Goal: Transaction & Acquisition: Purchase product/service

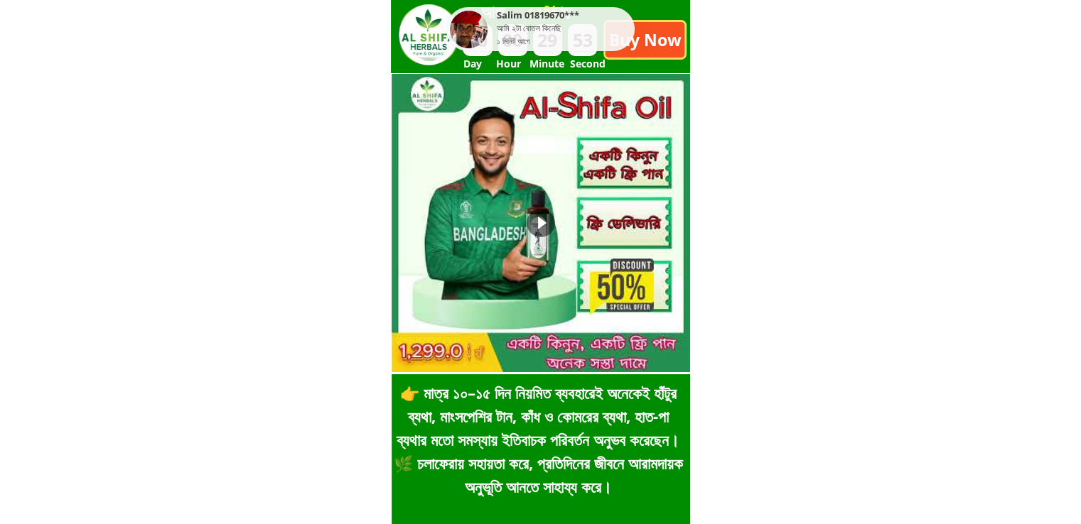
click at [654, 50] on p "Buy Now" at bounding box center [644, 40] width 79 height 36
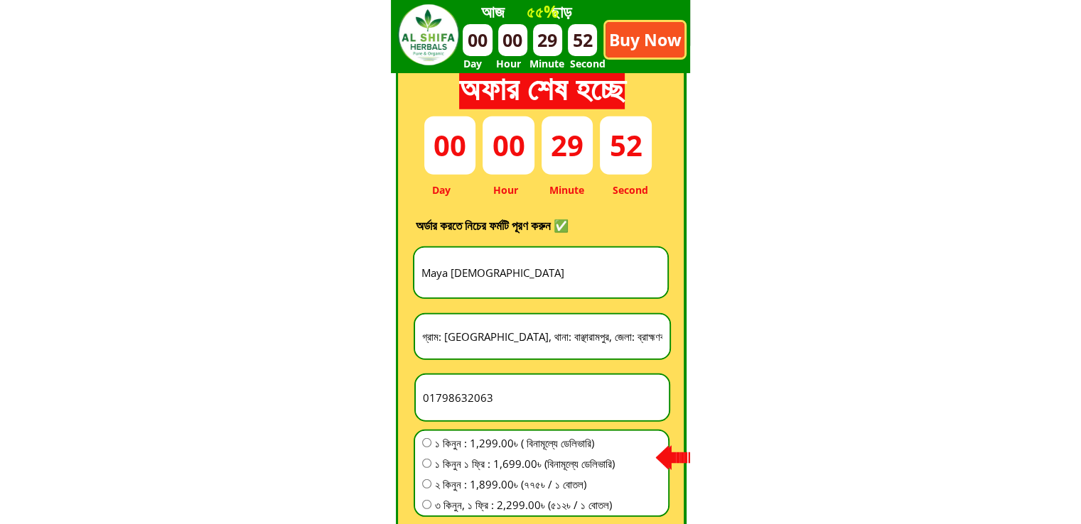
scroll to position [3957, 0]
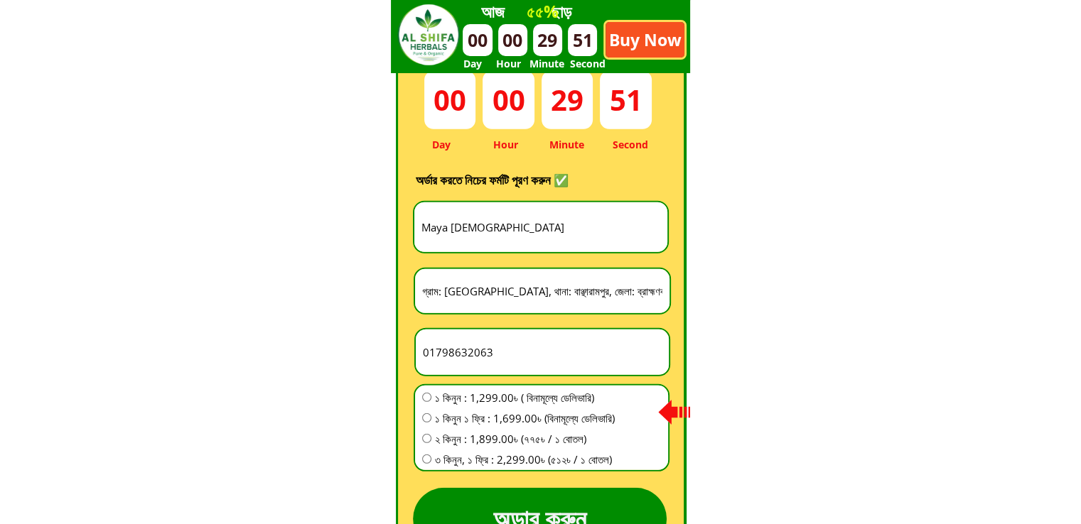
click at [535, 221] on input "Maya [DEMOGRAPHIC_DATA]" at bounding box center [541, 228] width 246 height 50
paste input "[PERSON_NAME]"
type input "[PERSON_NAME]"
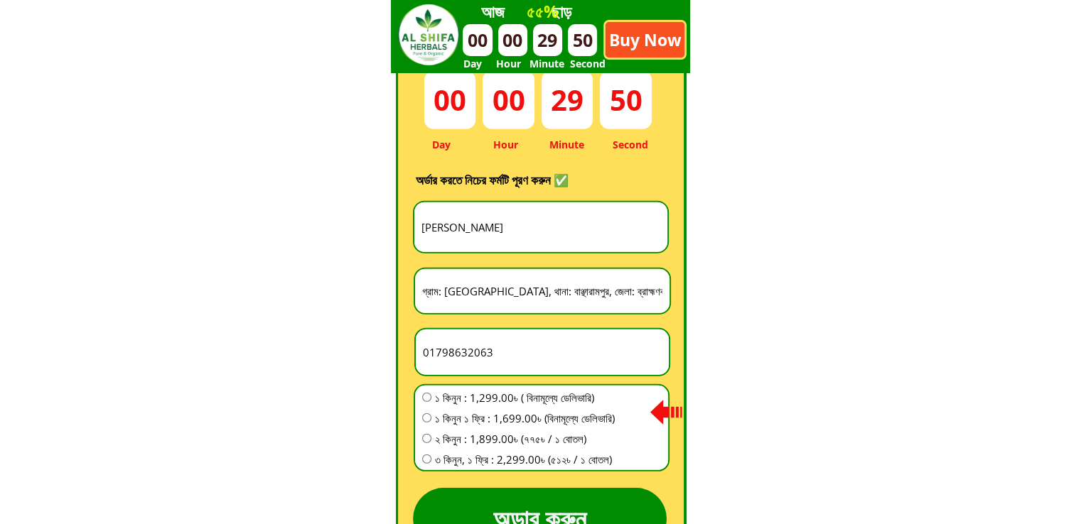
click at [535, 294] on input "গ্রাম: [GEOGRAPHIC_DATA], থানা: বাঞ্ছারামপুর, জেলা: ব্রাহ্মণবাড়িয়া, [GEOGRAPHIC…" at bounding box center [542, 291] width 247 height 44
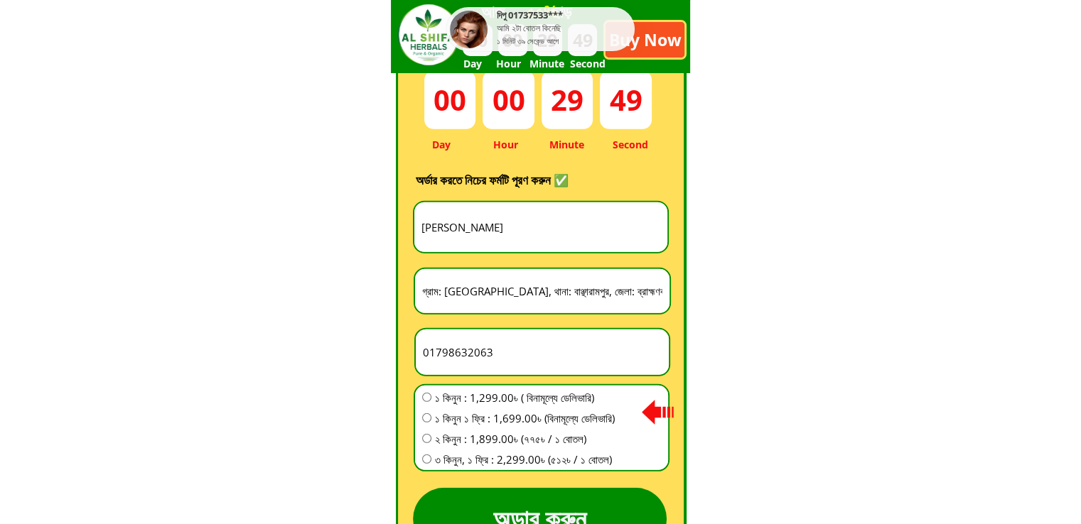
click at [535, 294] on input "গ্রাম: [GEOGRAPHIC_DATA], থানা: বাঞ্ছারামপুর, জেলা: ব্রাহ্মণবাড়িয়া, [GEOGRAPHIC…" at bounding box center [542, 291] width 247 height 44
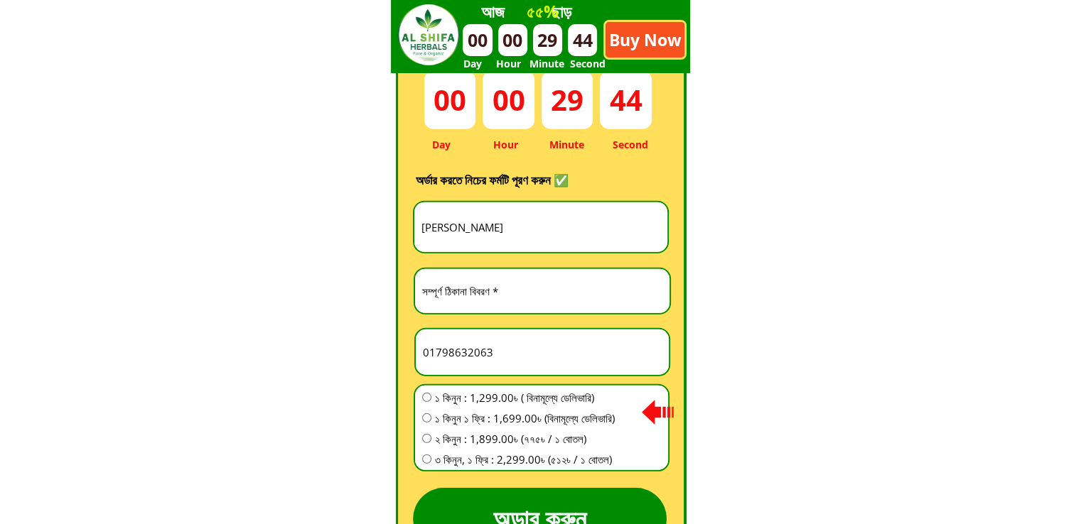
paste input "0565558312"
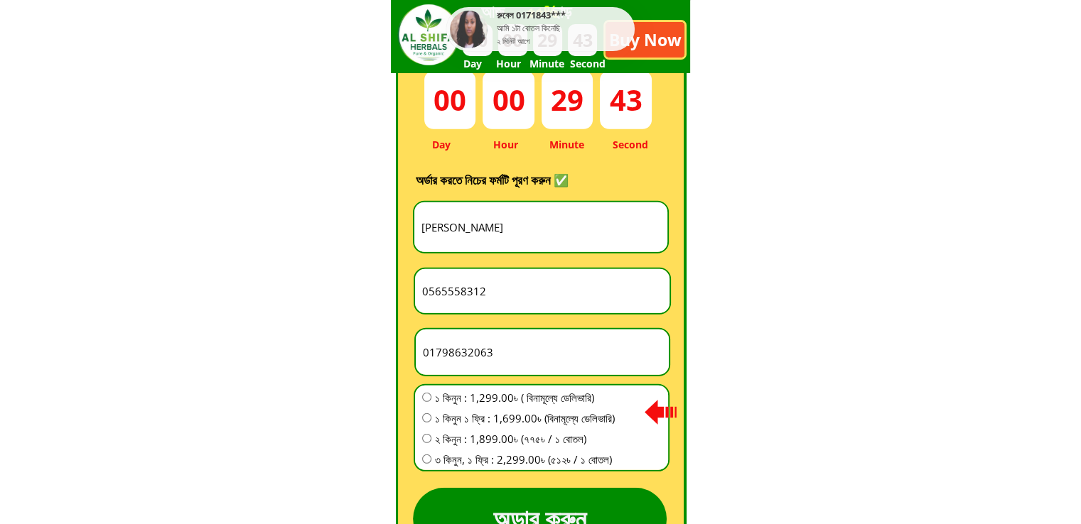
type input "0565558312"
click at [452, 355] on input "01798632063" at bounding box center [542, 352] width 246 height 45
paste input "0565558312"
click at [472, 354] on input "017980565558312632063" at bounding box center [542, 352] width 246 height 45
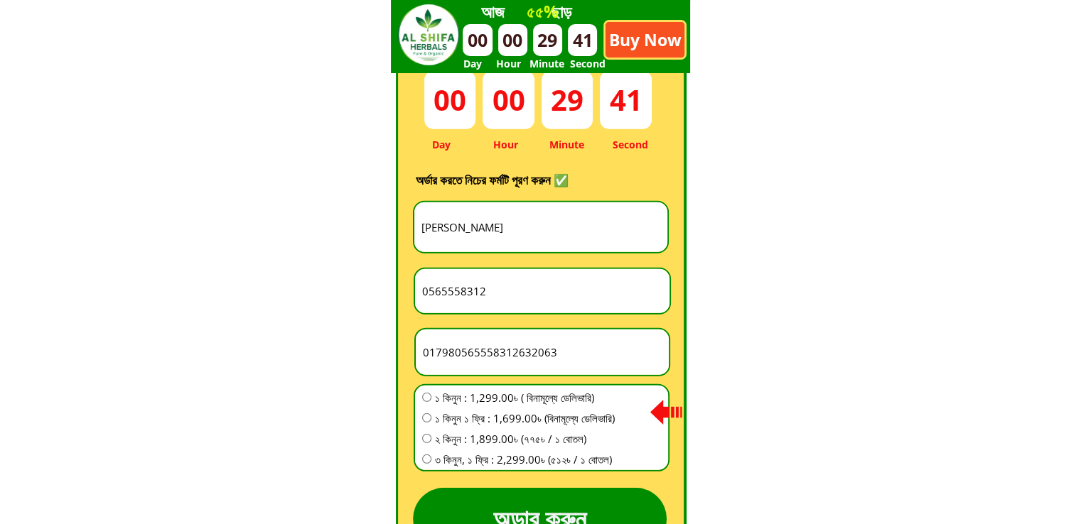
click at [472, 354] on input "017980565558312632063" at bounding box center [542, 352] width 246 height 45
paste input "565558312"
type input "0565558312"
click at [477, 387] on div "১ কিনুন : 1,299.00৳ ( বিনামূল্যে ডেলিভারি) ১ কিনুন ১ ফ্রি : 1,699.00৳ (বিনামূল্…" at bounding box center [541, 431] width 253 height 90
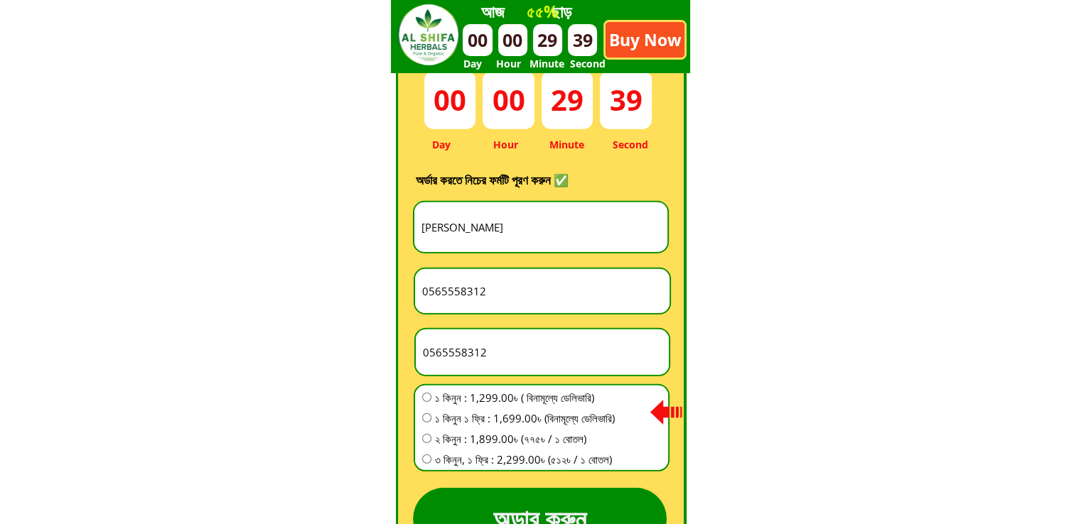
click at [477, 396] on span "১ কিনুন : 1,299.00৳ ( বিনামূল্যে ডেলিভারি)" at bounding box center [525, 397] width 180 height 17
radio input "true"
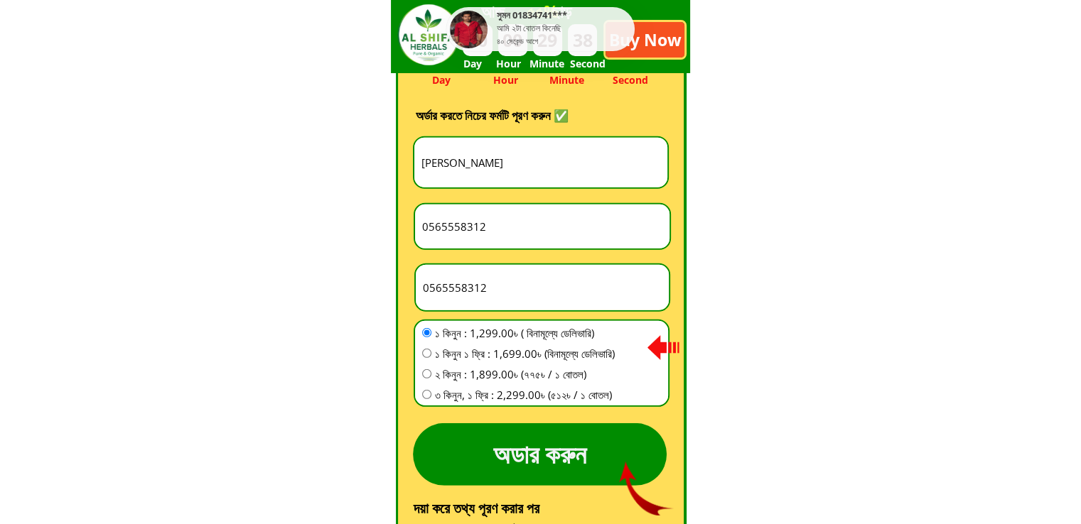
scroll to position [4099, 0]
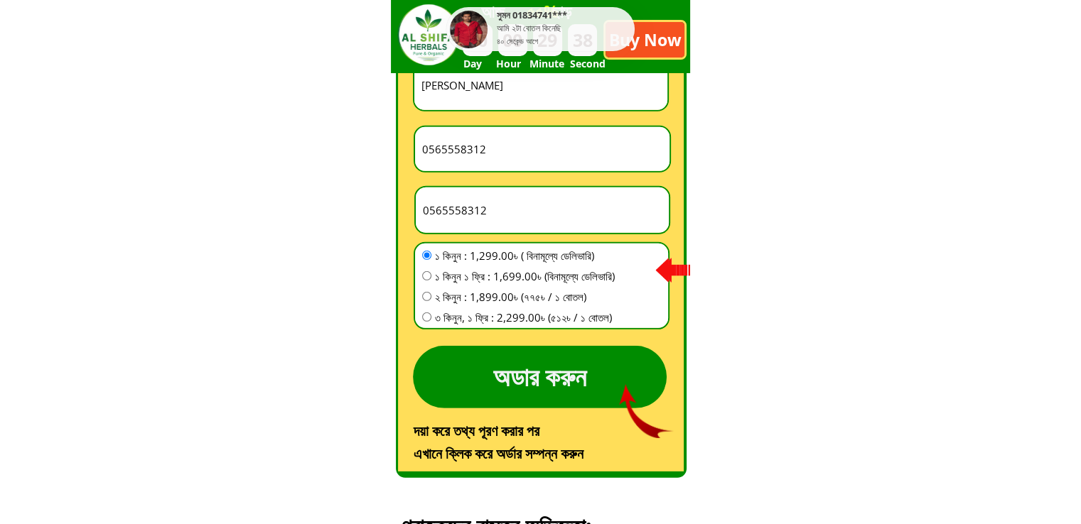
click at [596, 370] on p "অডার করুন" at bounding box center [540, 377] width 254 height 63
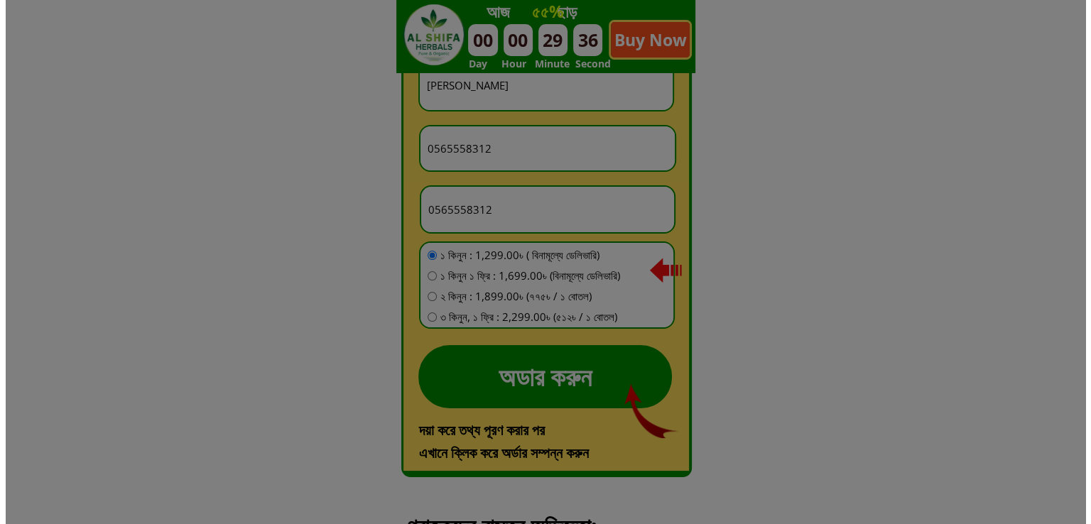
scroll to position [0, 0]
